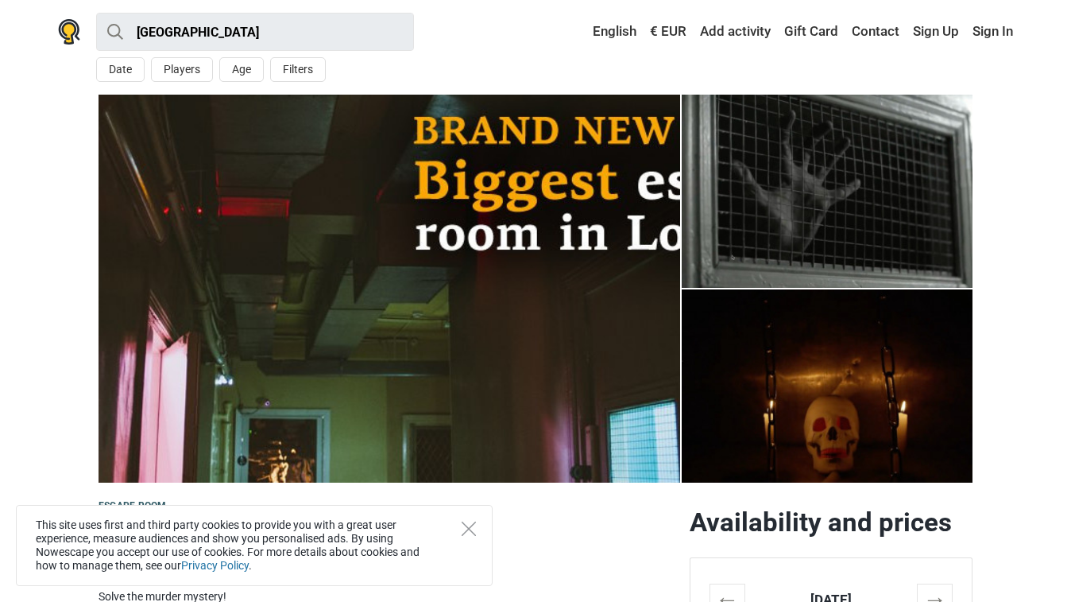
click at [455, 530] on div "This site uses first and third party cookies to provide you with a great user e…" at bounding box center [254, 545] width 477 height 81
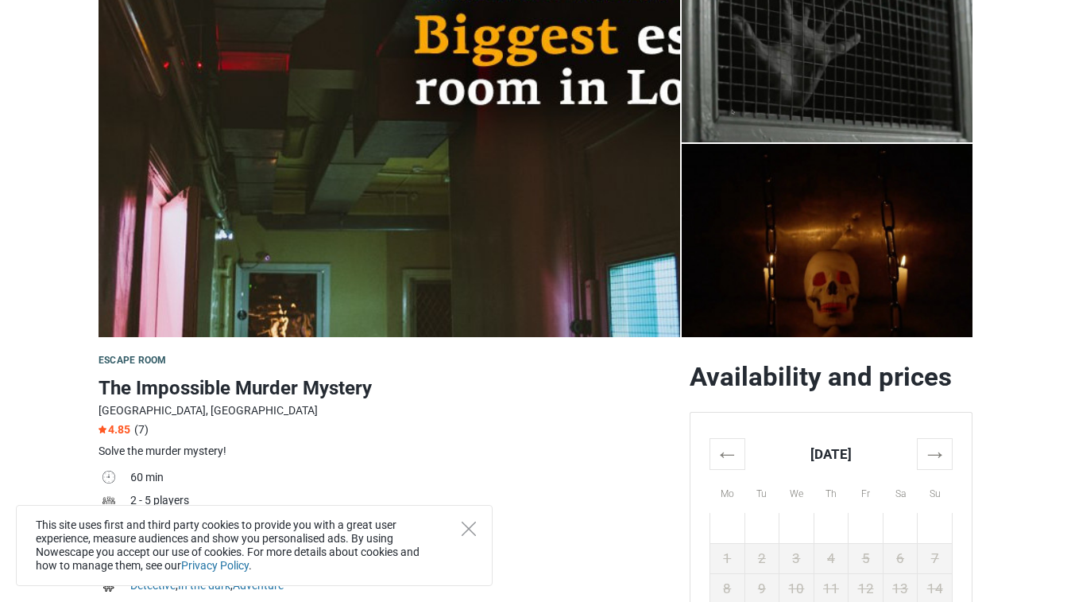
scroll to position [145, 0]
click at [734, 201] on img at bounding box center [827, 241] width 291 height 193
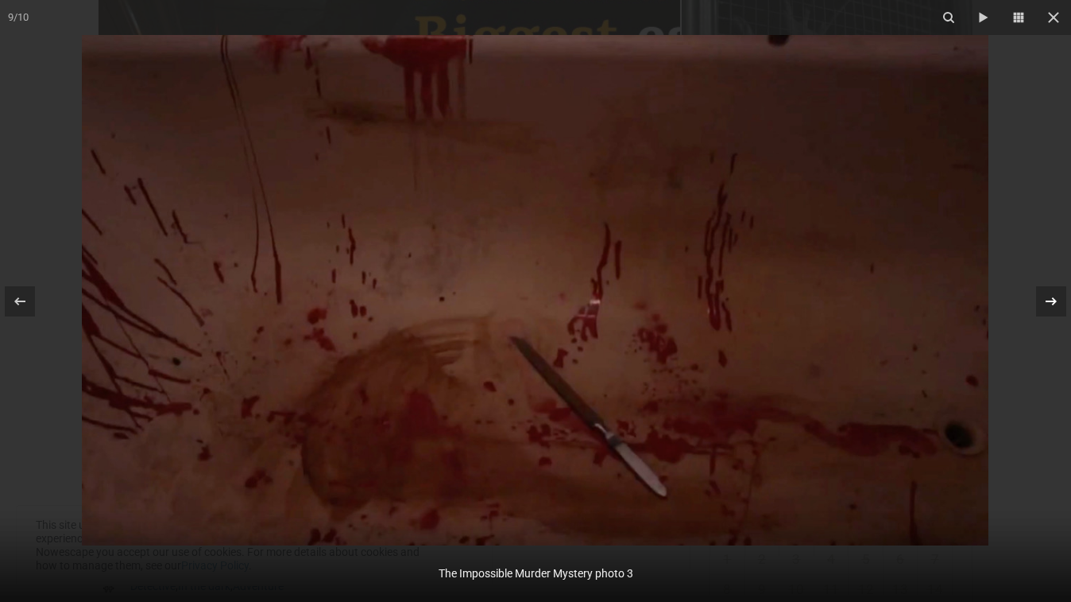
click at [1045, 306] on icon at bounding box center [1051, 301] width 19 height 19
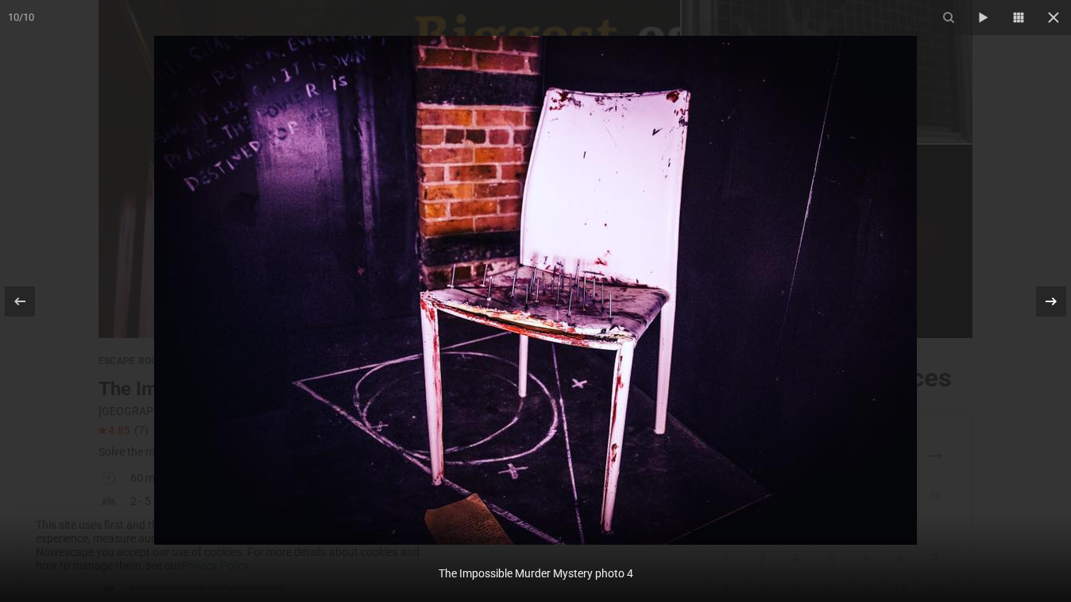
click at [1045, 306] on icon at bounding box center [1051, 301] width 19 height 19
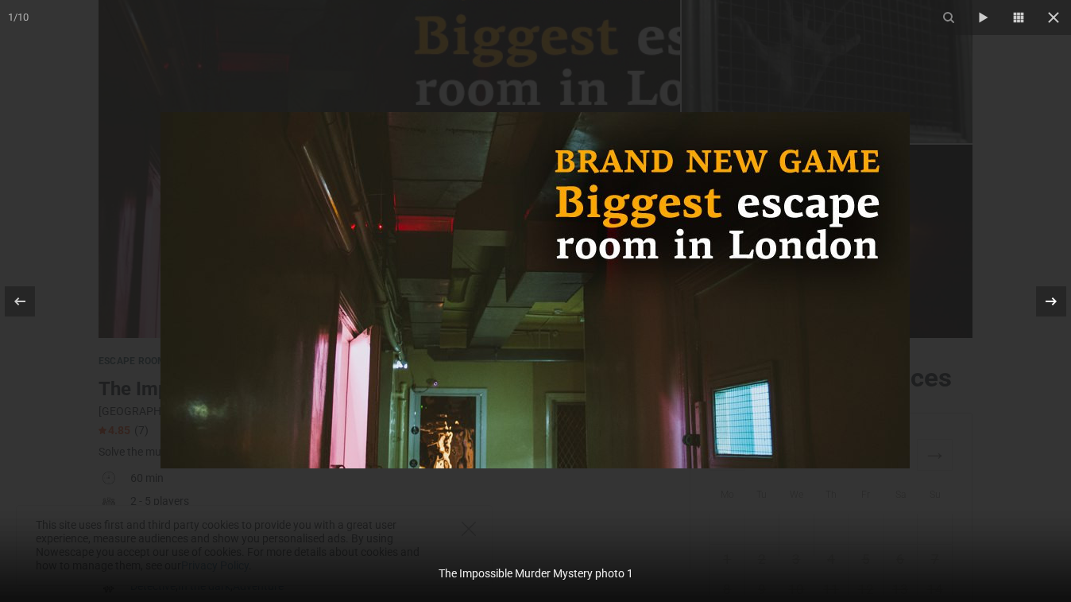
click at [1045, 306] on icon at bounding box center [1051, 301] width 19 height 19
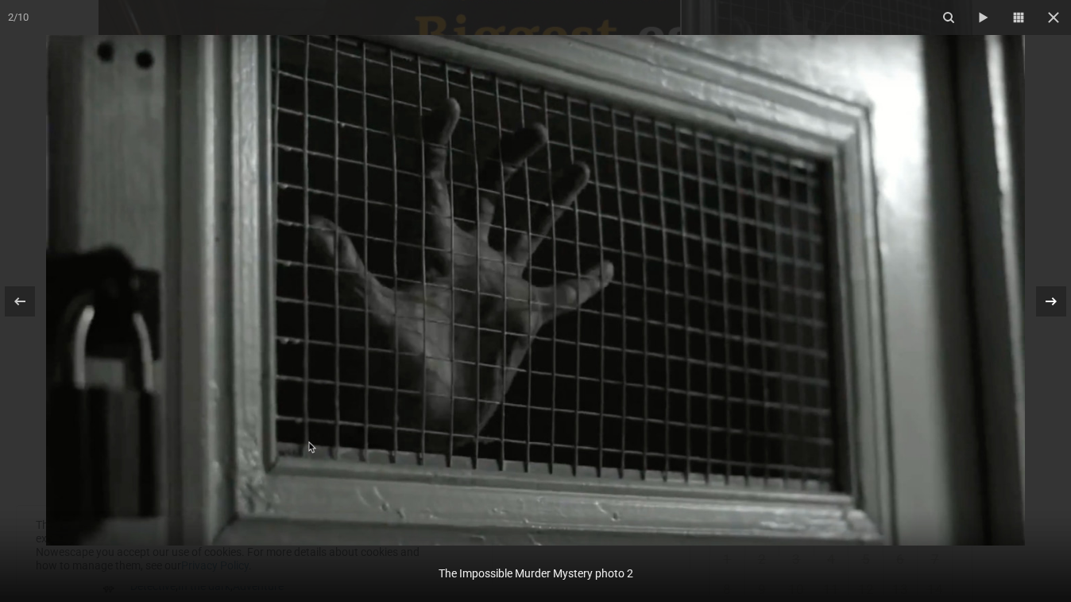
click at [1045, 306] on icon at bounding box center [1051, 301] width 19 height 19
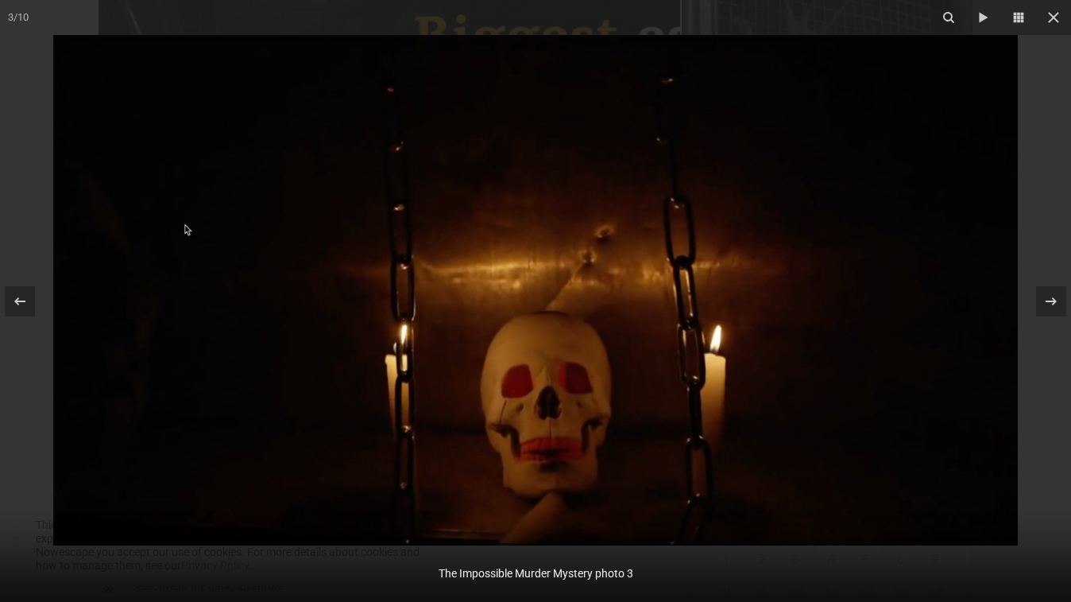
click at [1039, 346] on div at bounding box center [535, 301] width 1071 height 602
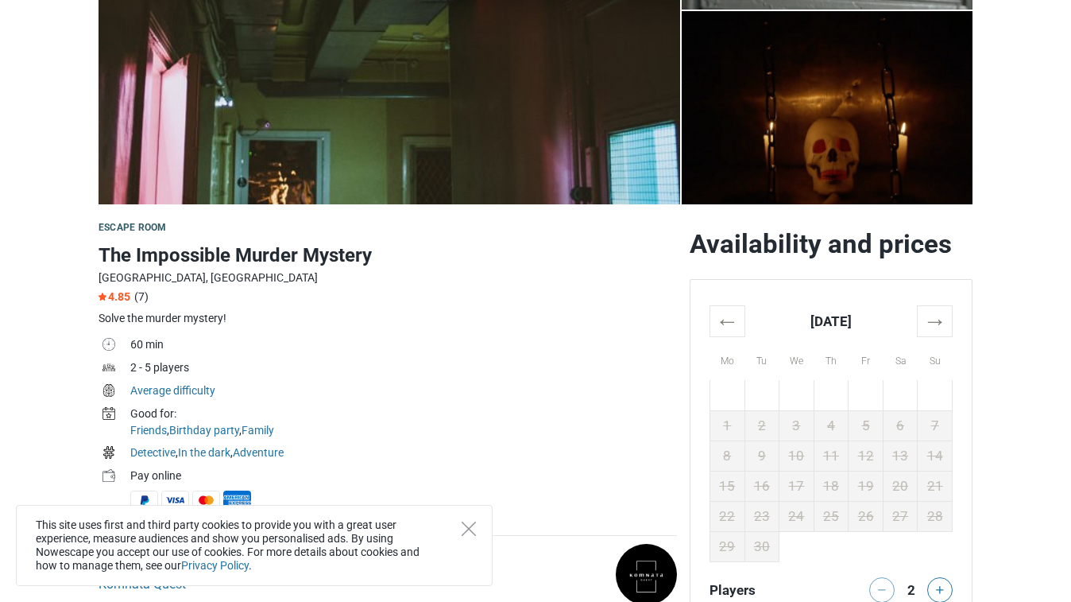
scroll to position [288, 0]
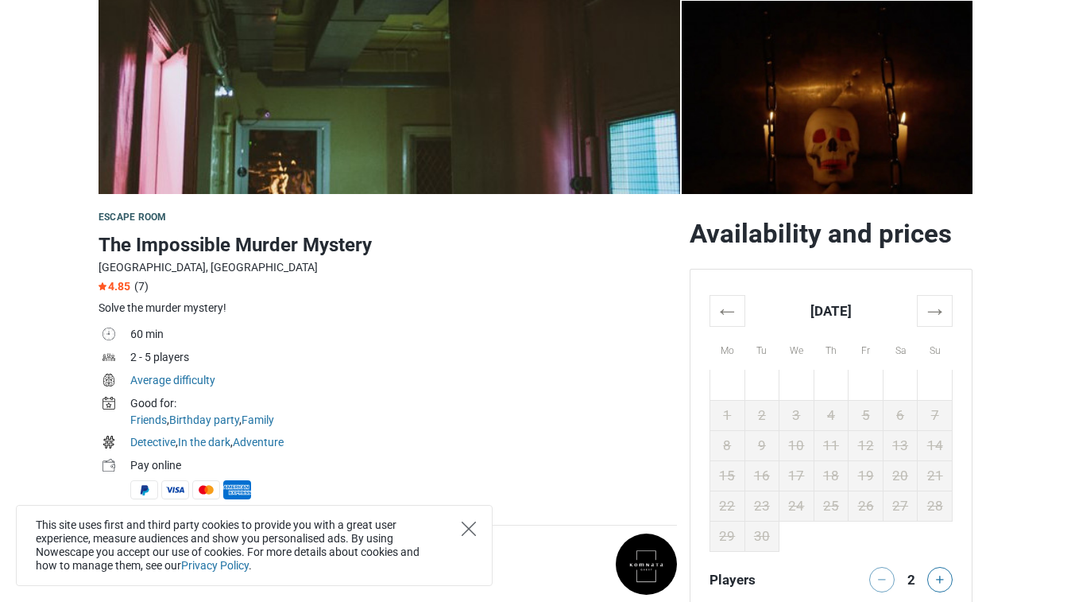
click at [470, 529] on icon "Close" at bounding box center [469, 528] width 14 height 14
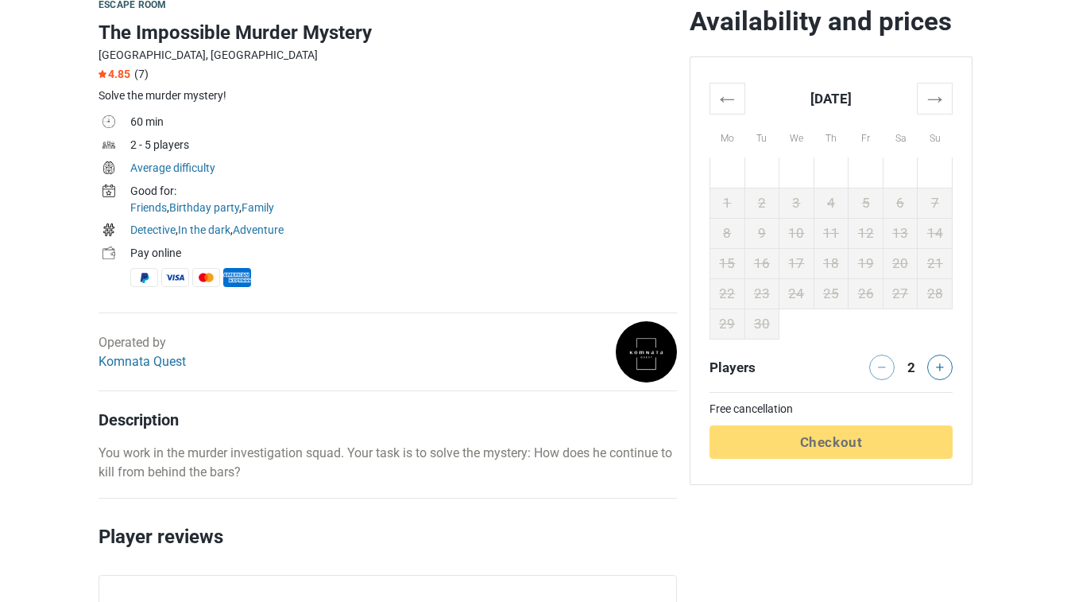
scroll to position [510, 0]
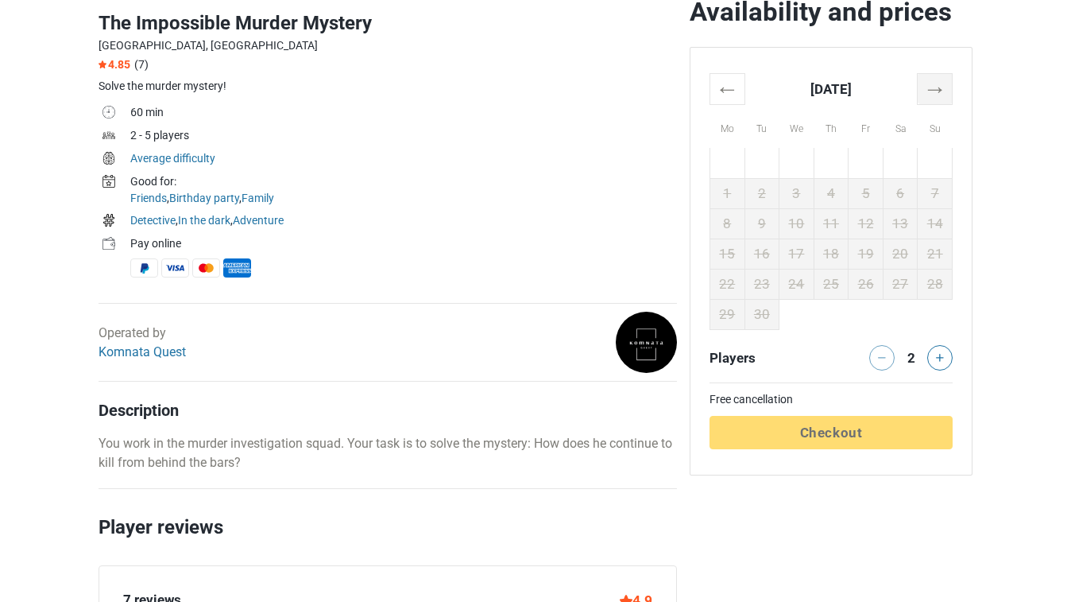
click at [924, 104] on th "→" at bounding box center [935, 88] width 35 height 31
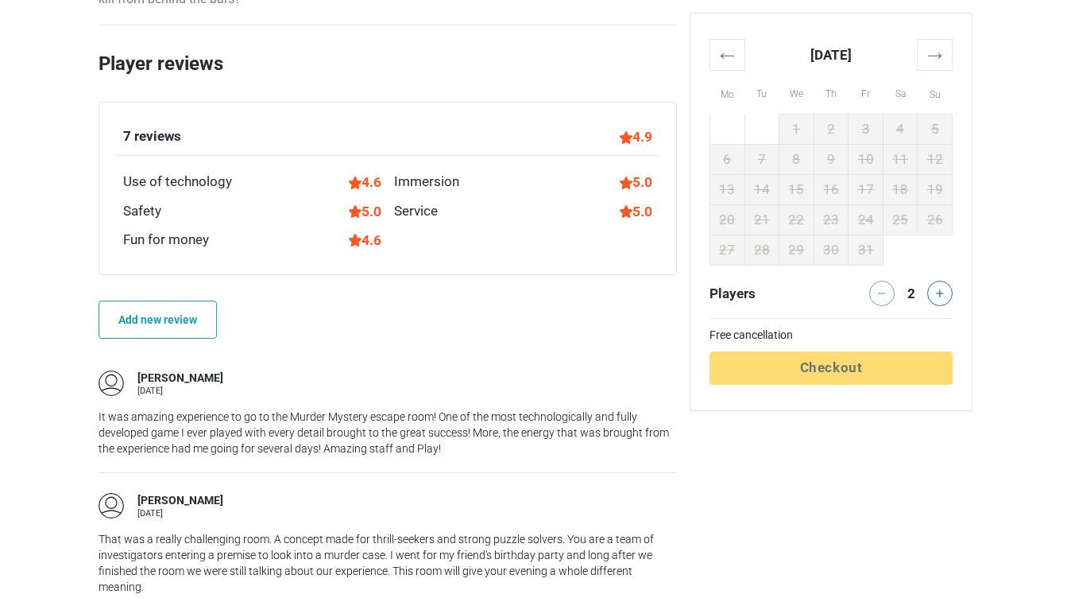
scroll to position [668, 0]
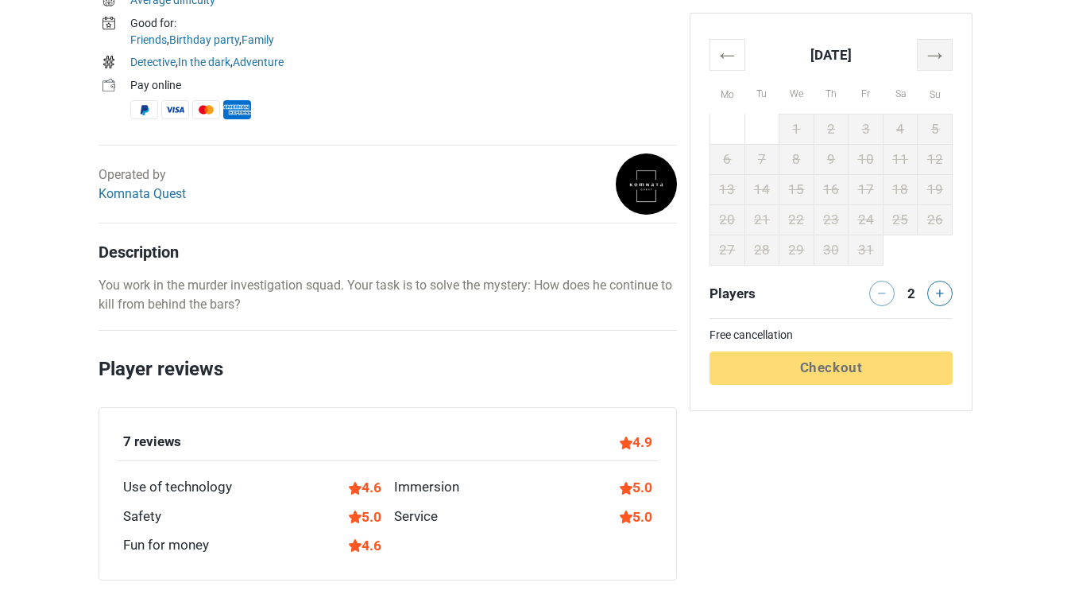
click at [938, 52] on th "→" at bounding box center [935, 54] width 35 height 31
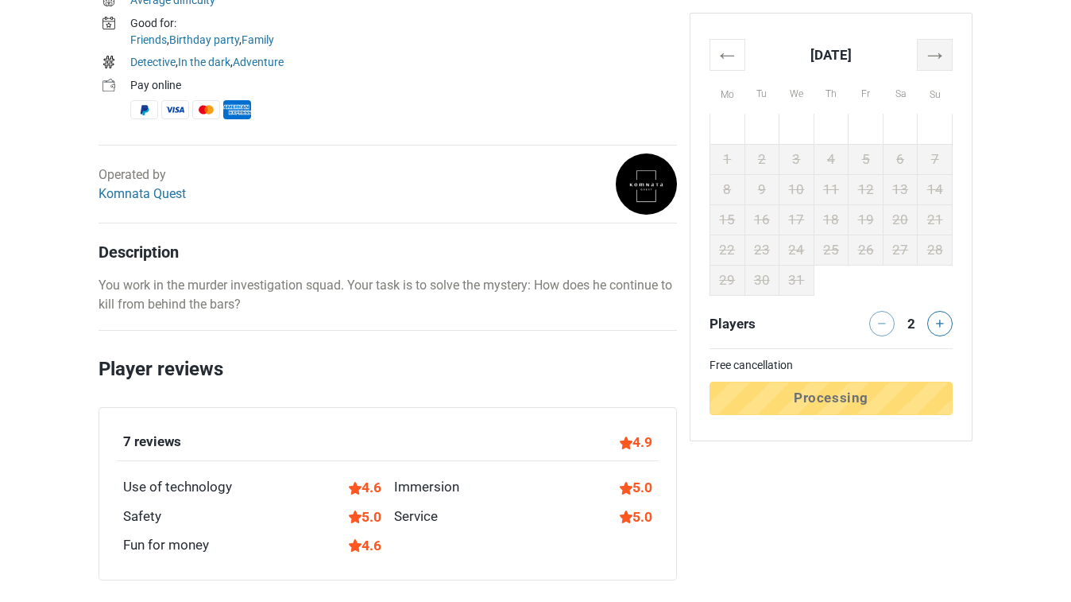
click at [938, 52] on th "→" at bounding box center [935, 54] width 35 height 31
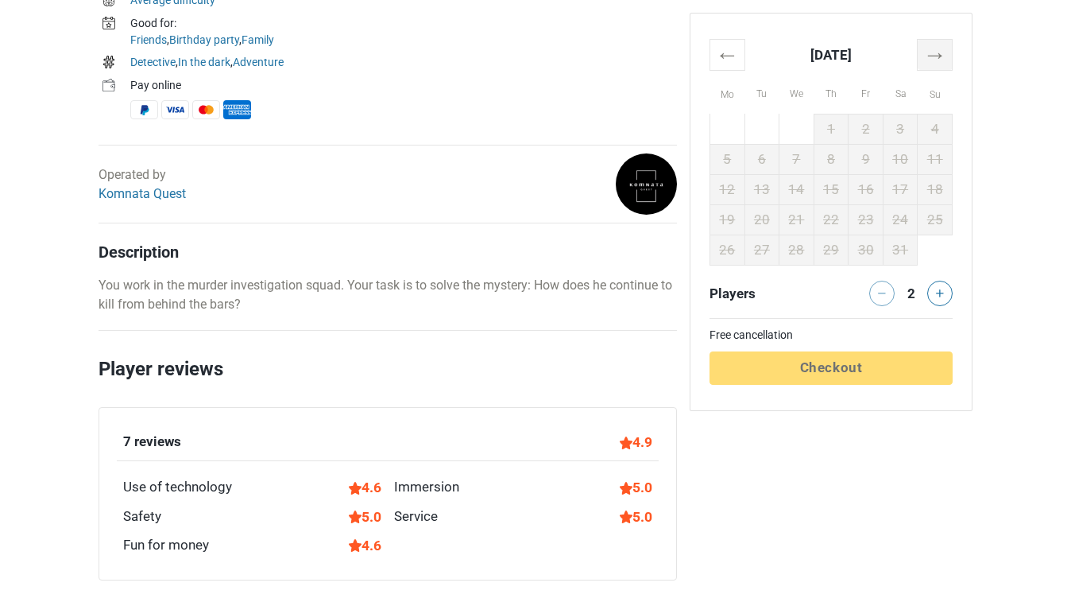
click at [938, 52] on th "→" at bounding box center [935, 54] width 35 height 31
